Goal: Check status

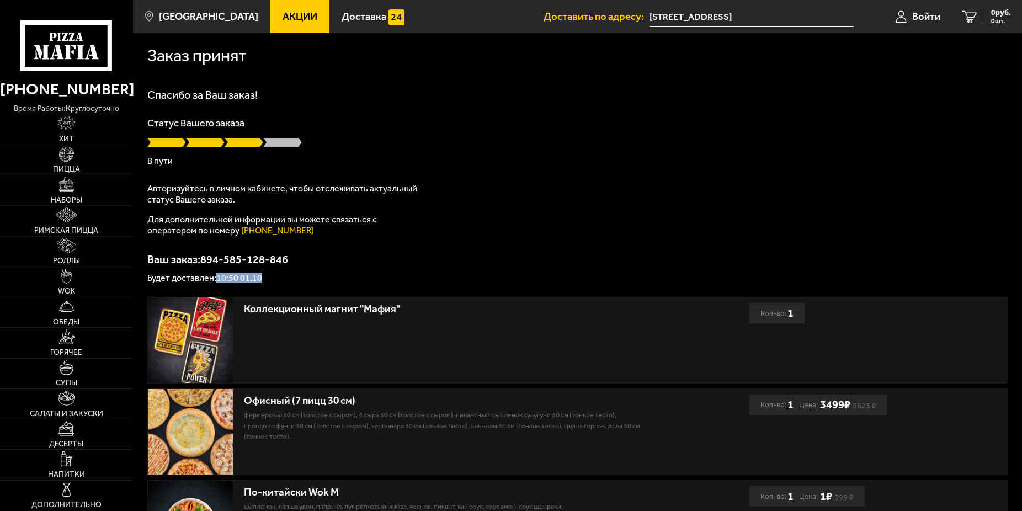
drag, startPoint x: 216, startPoint y: 276, endPoint x: 287, endPoint y: 267, distance: 71.7
click at [292, 270] on div "Ваш заказ: 894-585-128-846 Будет доставлен: 10:50 01.10" at bounding box center [577, 268] width 860 height 29
click at [246, 279] on p "Будет доставлен: 10:50 01.10" at bounding box center [577, 278] width 860 height 9
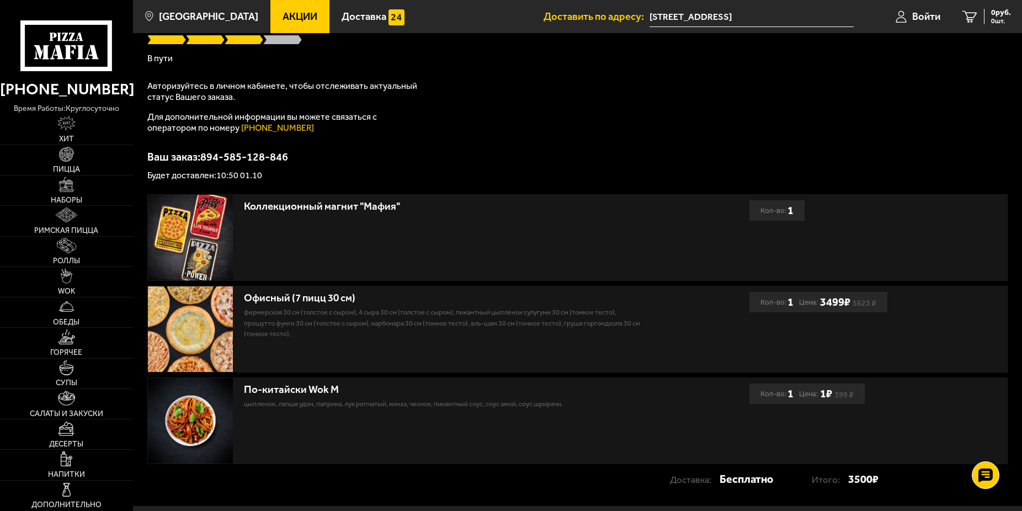
scroll to position [113, 0]
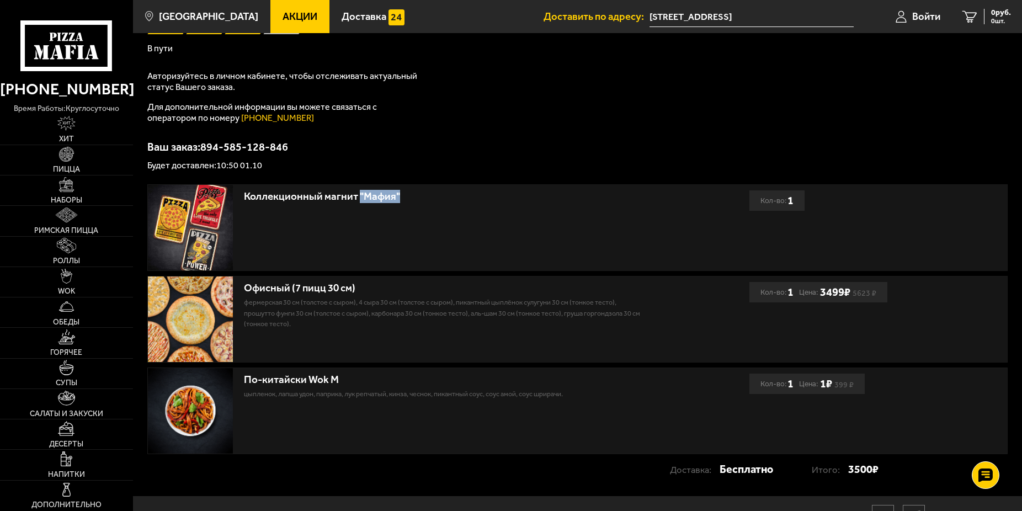
drag, startPoint x: 361, startPoint y: 194, endPoint x: 405, endPoint y: 201, distance: 44.2
click at [403, 194] on div "Коллекционный магнит "Мафия"" at bounding box center [445, 196] width 403 height 13
click at [389, 194] on div "Коллекционный магнит "Мафия"" at bounding box center [445, 196] width 403 height 13
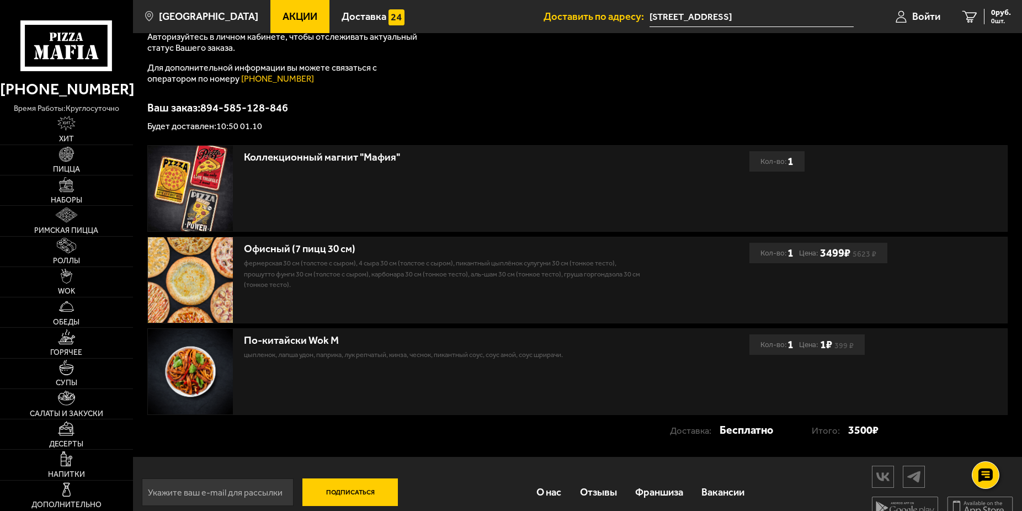
scroll to position [172, 0]
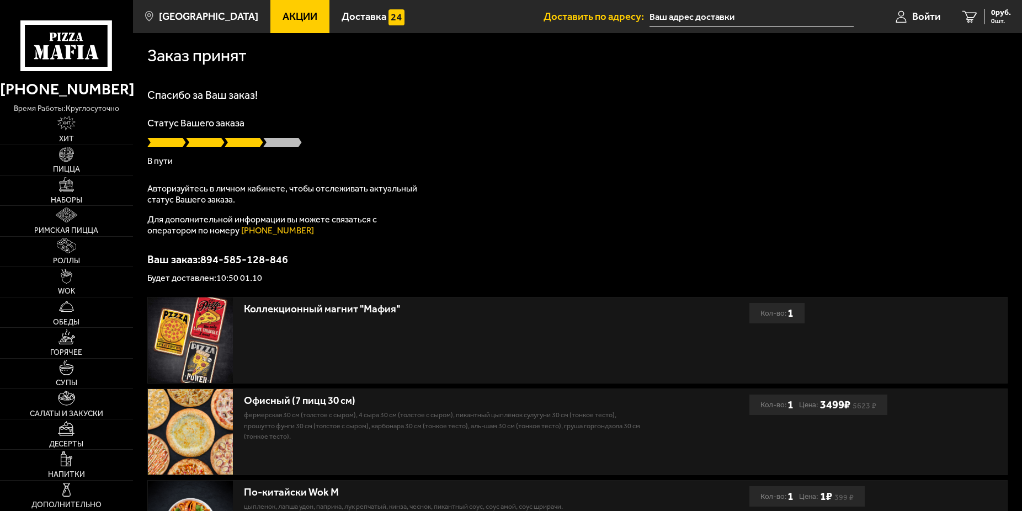
type input "[STREET_ADDRESS]"
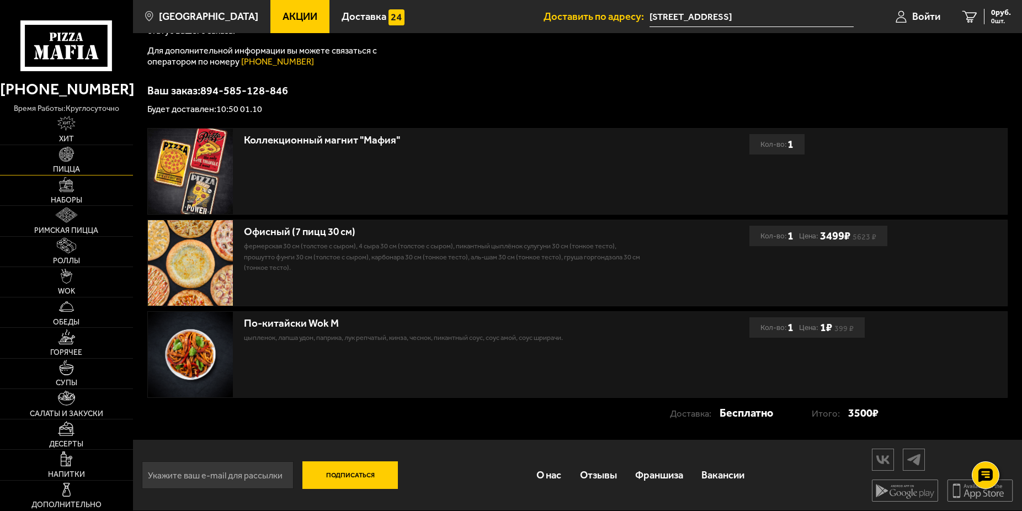
click at [67, 163] on link "Пицца" at bounding box center [66, 160] width 133 height 30
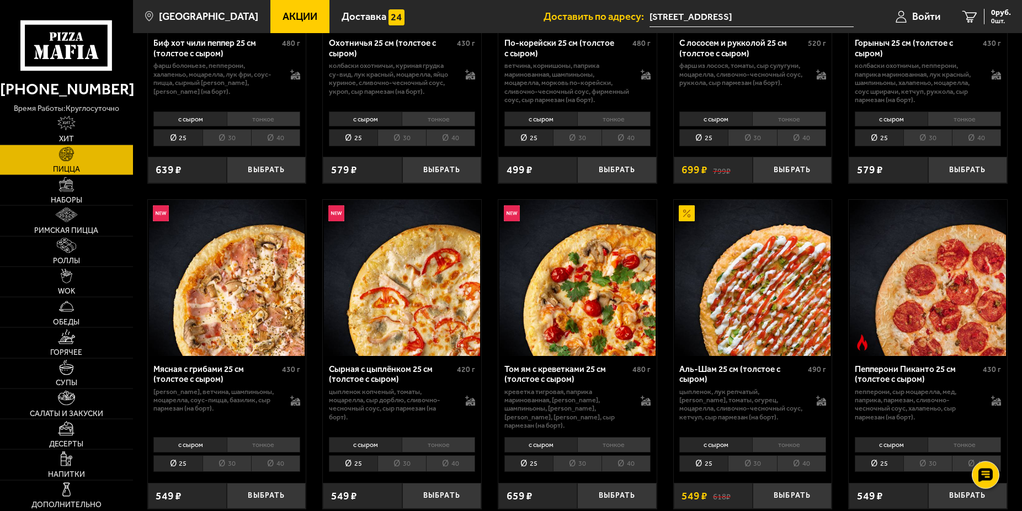
scroll to position [281, 0]
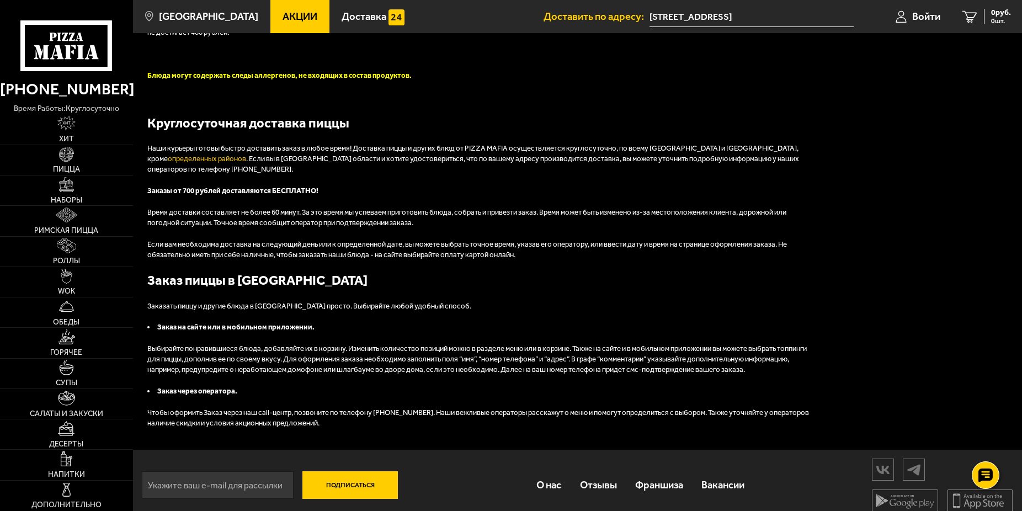
scroll to position [172, 0]
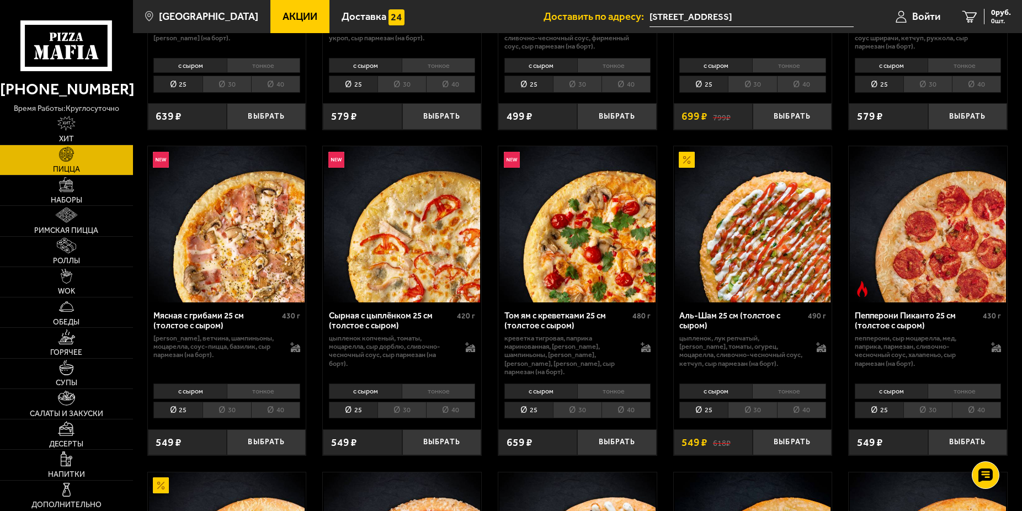
scroll to position [741, 0]
